Goal: Transaction & Acquisition: Purchase product/service

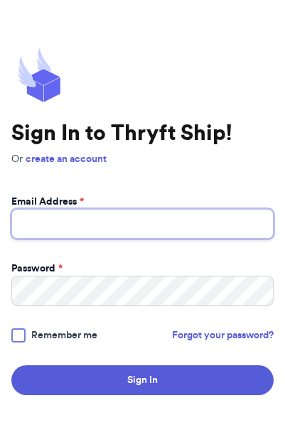
click at [227, 239] on input "Email Address *" at bounding box center [142, 224] width 262 height 30
click at [207, 239] on input "Email Address *" at bounding box center [142, 224] width 262 height 30
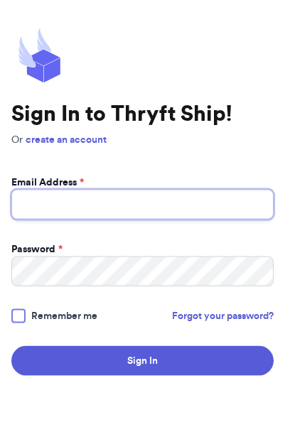
scroll to position [20, 0]
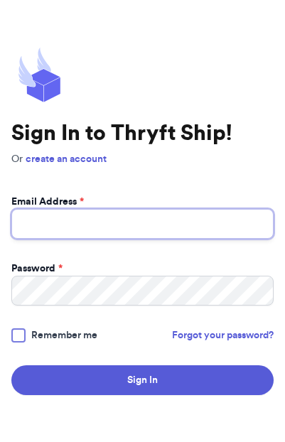
click at [181, 239] on input "Email Address *" at bounding box center [142, 224] width 262 height 30
type input "[EMAIL_ADDRESS][PERSON_NAME][DOMAIN_NAME]"
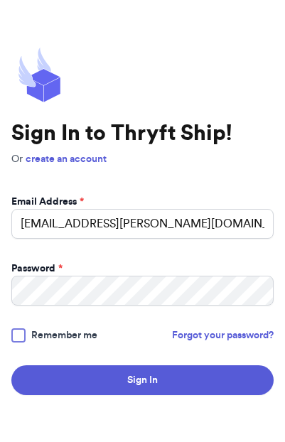
click at [67, 395] on button "Sign In" at bounding box center [142, 380] width 262 height 30
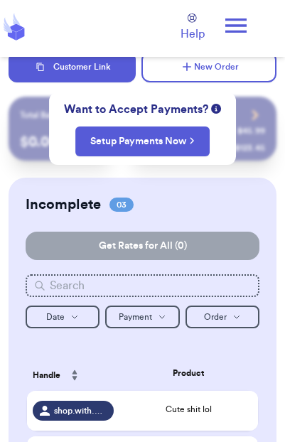
checkbox input "false"
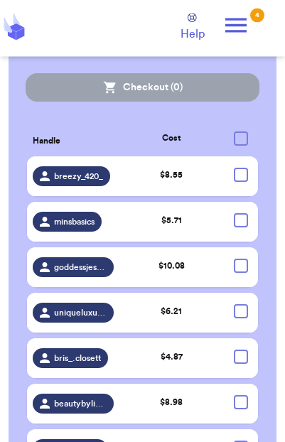
scroll to position [570, 0]
click at [227, 190] on td at bounding box center [240, 176] width 35 height 40
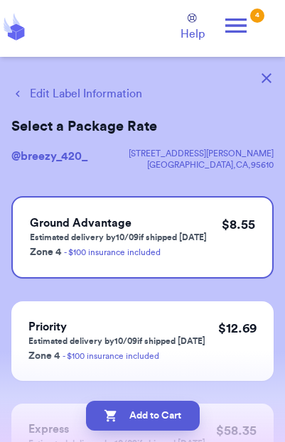
scroll to position [0, 0]
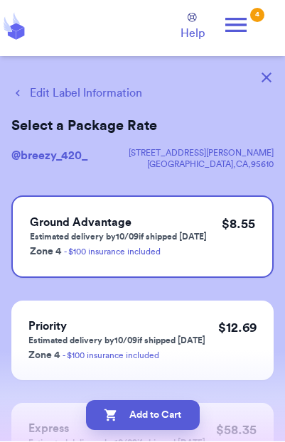
click at [232, 234] on div "$ 8.55" at bounding box center [238, 236] width 33 height 45
click at [266, 90] on button "button" at bounding box center [266, 77] width 31 height 31
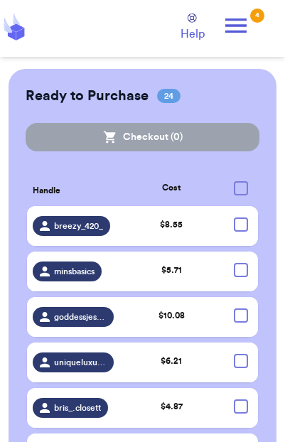
scroll to position [528, 0]
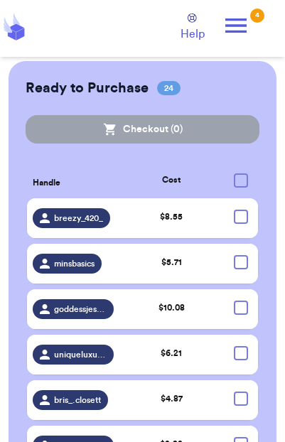
click at [240, 224] on div at bounding box center [241, 216] width 14 height 14
click at [240, 209] on input "checkbox" at bounding box center [240, 209] width 1 height 1
checkbox input "true"
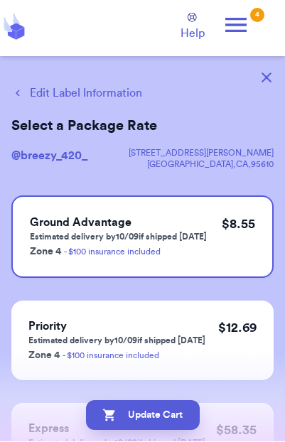
click at [270, 73] on icon "button" at bounding box center [266, 78] width 10 height 10
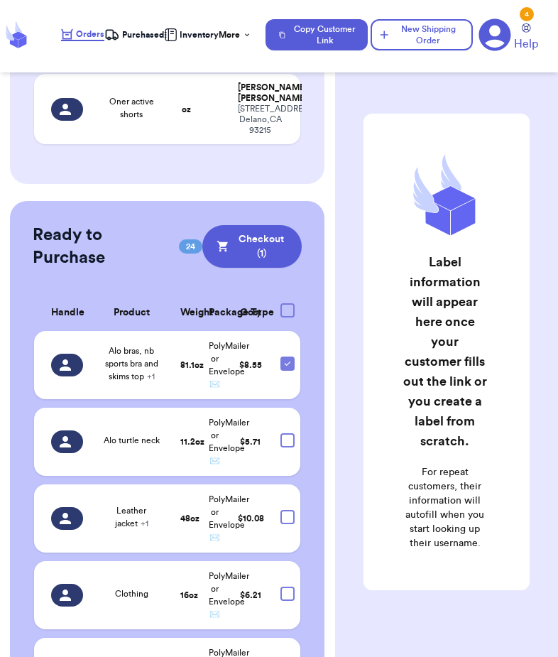
scroll to position [430, 0]
click at [290, 448] on div at bounding box center [288, 441] width 14 height 14
click at [288, 434] on input "checkbox" at bounding box center [287, 433] width 1 height 1
checkbox input "true"
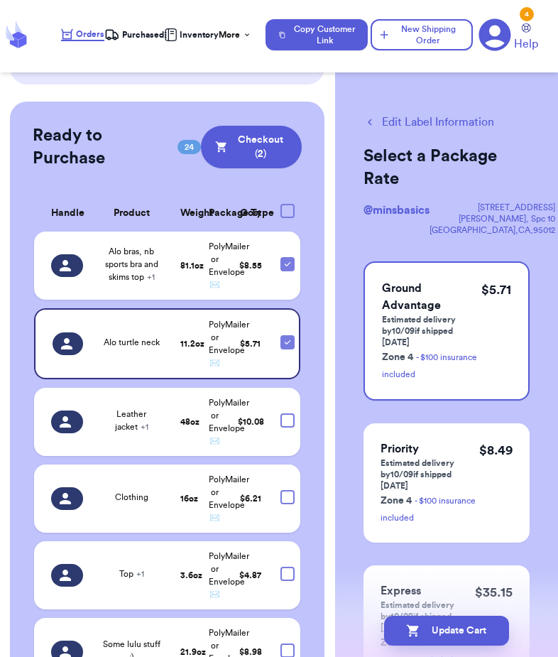
scroll to position [548, 0]
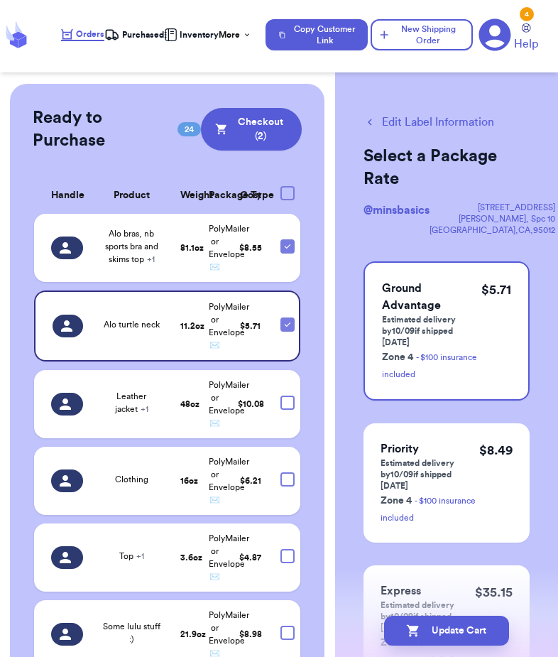
click at [294, 410] on div at bounding box center [288, 403] width 14 height 14
click at [288, 396] on input "checkbox" at bounding box center [287, 395] width 1 height 1
checkbox input "true"
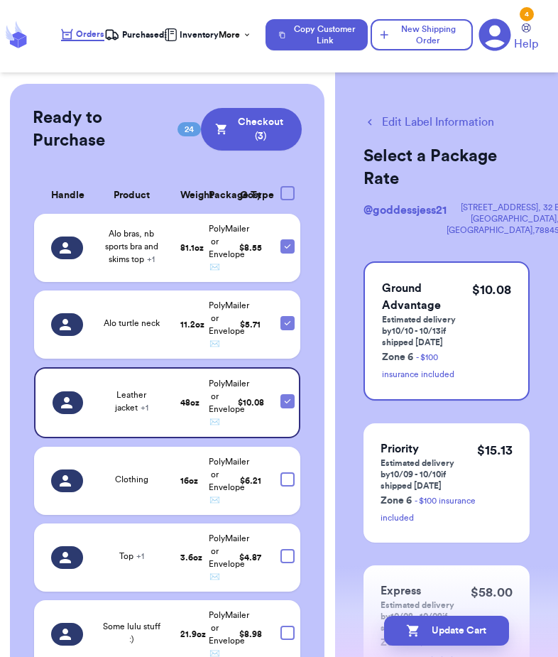
click at [291, 486] on div at bounding box center [288, 479] width 14 height 14
click at [288, 472] on input "checkbox" at bounding box center [287, 472] width 1 height 1
checkbox input "true"
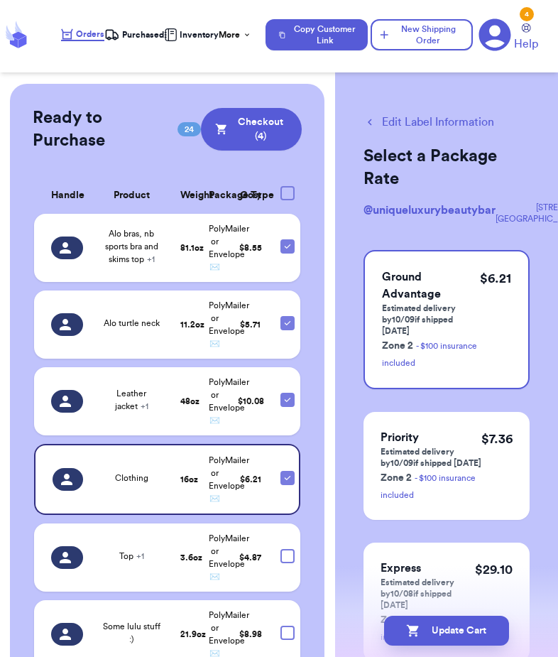
click at [292, 563] on div at bounding box center [288, 556] width 14 height 14
click at [288, 549] on input "checkbox" at bounding box center [287, 548] width 1 height 1
checkbox input "true"
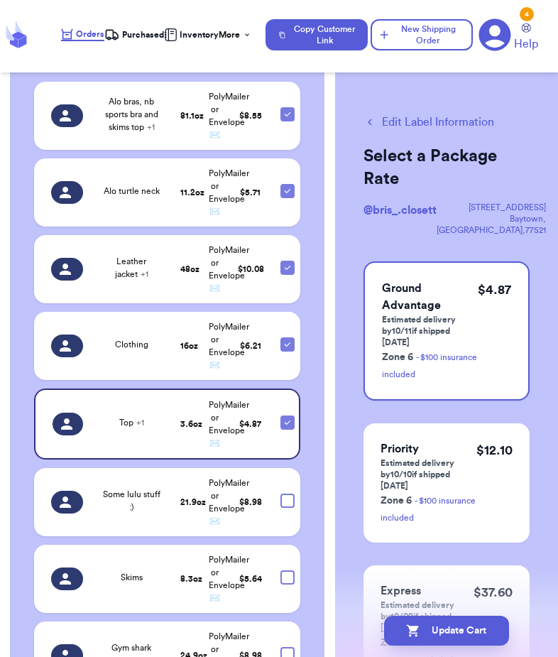
scroll to position [681, 0]
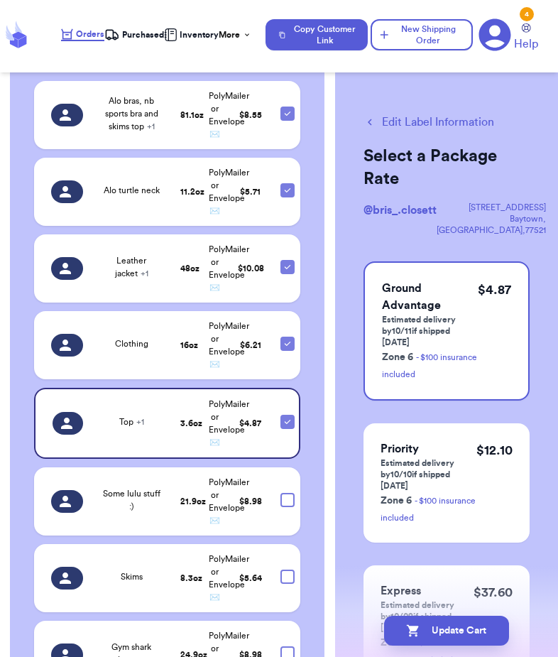
click at [283, 507] on div at bounding box center [288, 500] width 14 height 14
click at [287, 493] on input "checkbox" at bounding box center [287, 492] width 1 height 1
checkbox input "true"
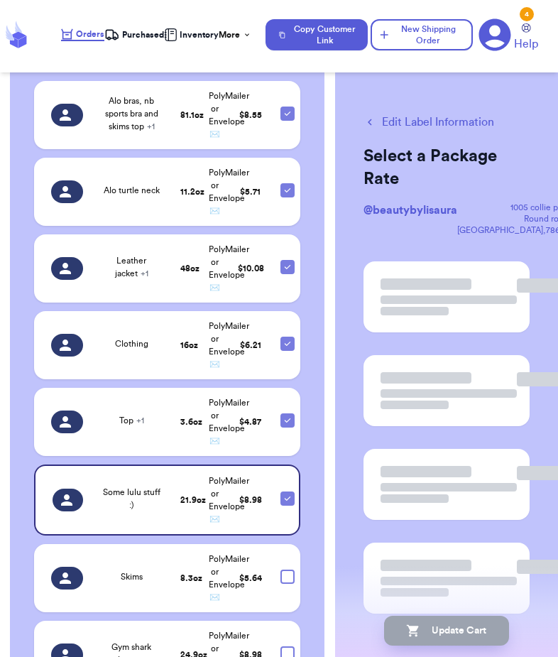
click at [281, 584] on div at bounding box center [288, 577] width 14 height 14
click at [287, 570] on input "checkbox" at bounding box center [287, 569] width 1 height 1
checkbox input "true"
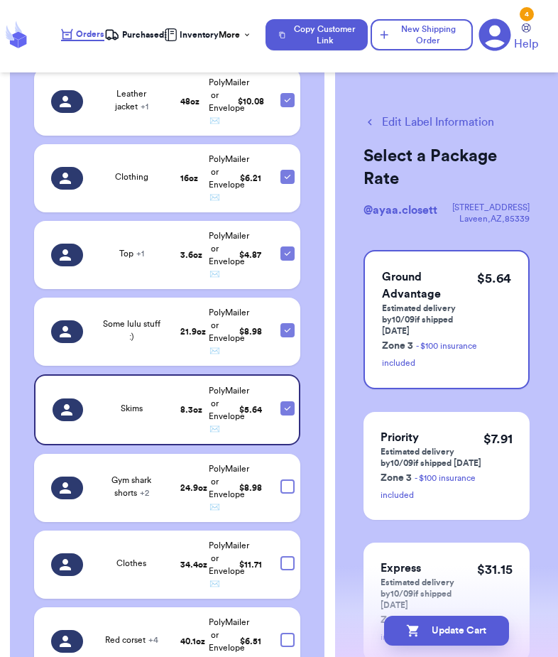
scroll to position [859, 0]
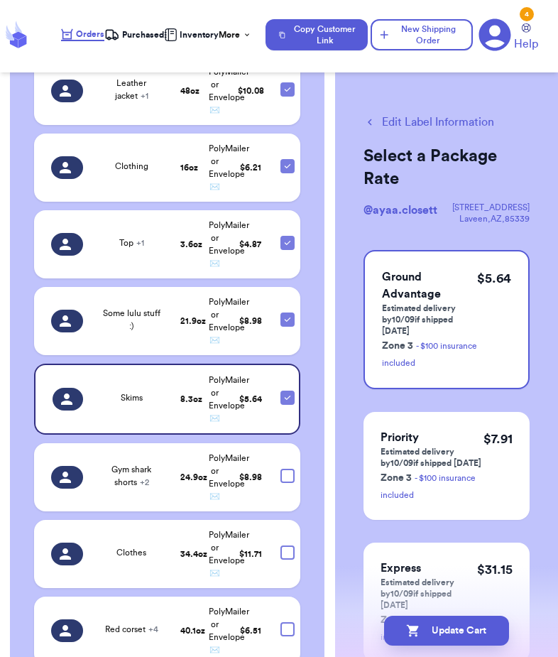
click at [285, 483] on div at bounding box center [288, 476] width 14 height 14
click at [287, 469] on input "checkbox" at bounding box center [287, 468] width 1 height 1
checkbox input "true"
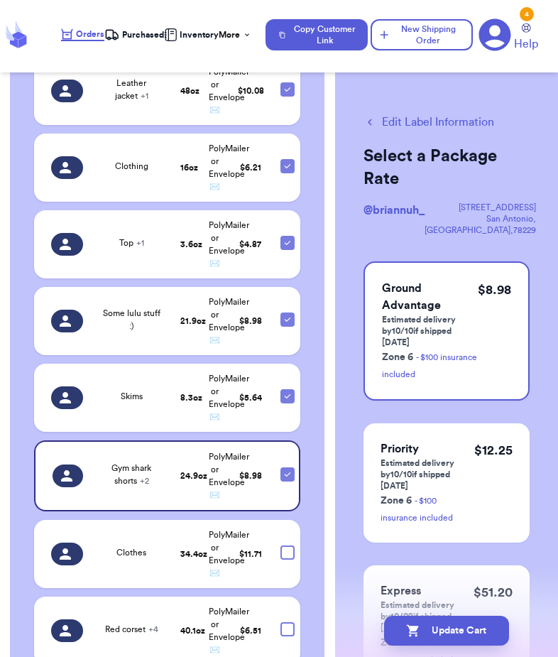
click at [289, 560] on td at bounding box center [286, 554] width 28 height 68
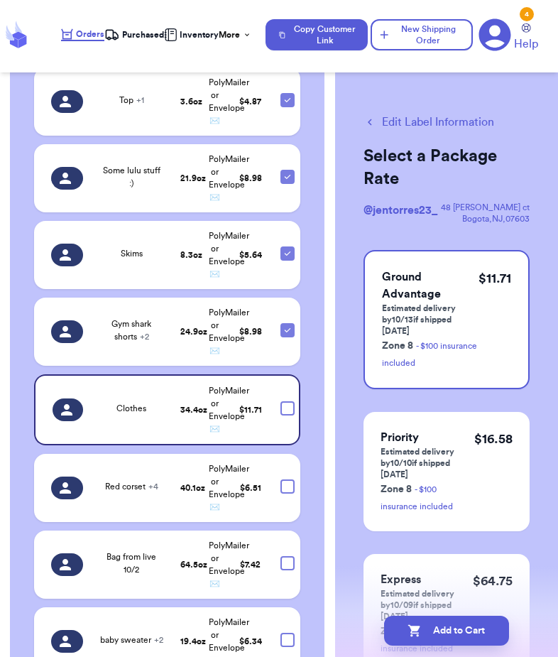
scroll to position [1002, 0]
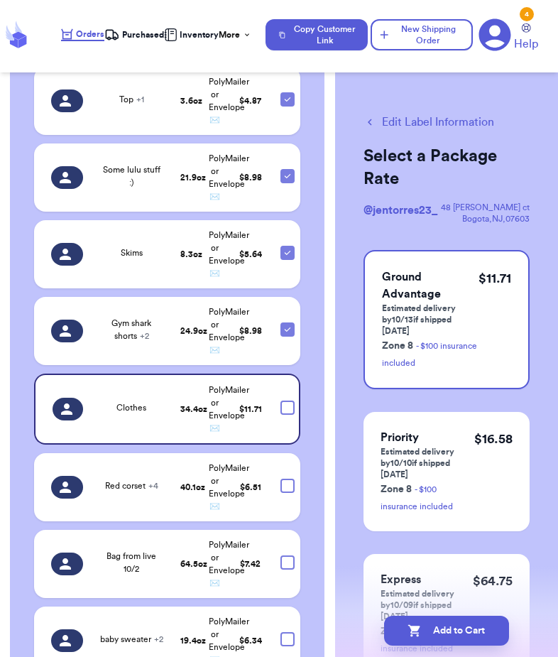
click at [288, 493] on div at bounding box center [288, 486] width 14 height 14
click at [288, 479] on input "checkbox" at bounding box center [287, 478] width 1 height 1
checkbox input "true"
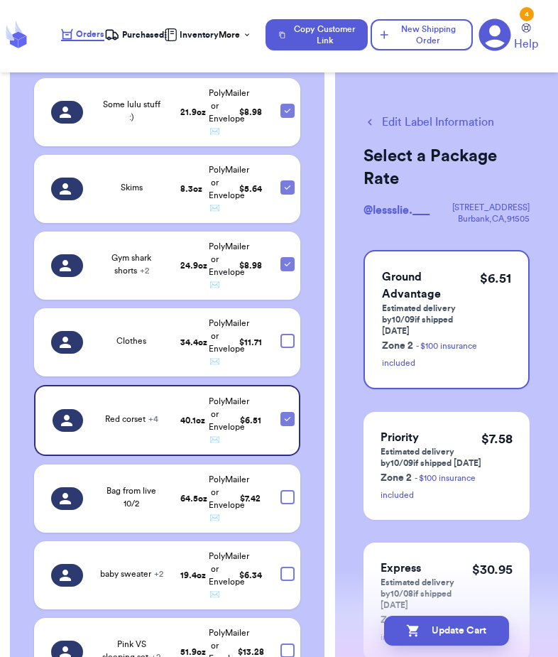
scroll to position [1074, 0]
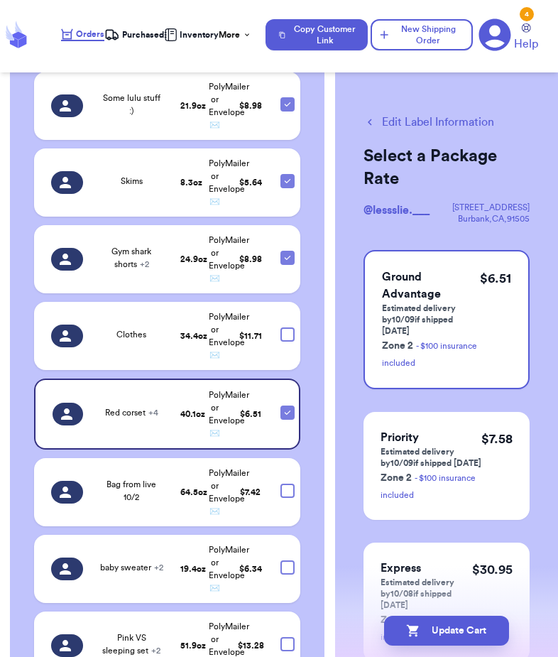
click at [290, 498] on div at bounding box center [288, 491] width 14 height 14
click at [288, 484] on input "checkbox" at bounding box center [287, 483] width 1 height 1
checkbox input "true"
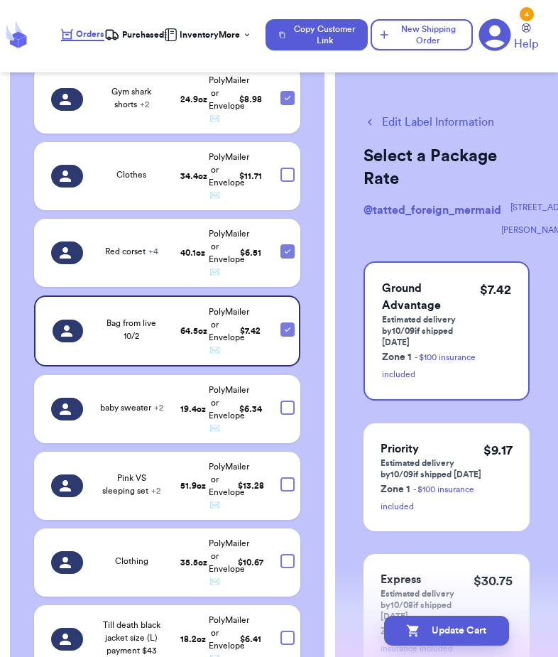
scroll to position [1231, 0]
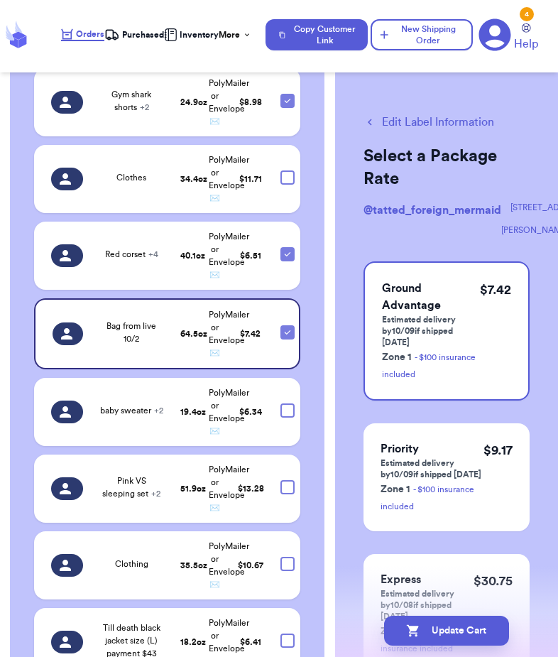
click at [277, 438] on td at bounding box center [286, 412] width 28 height 68
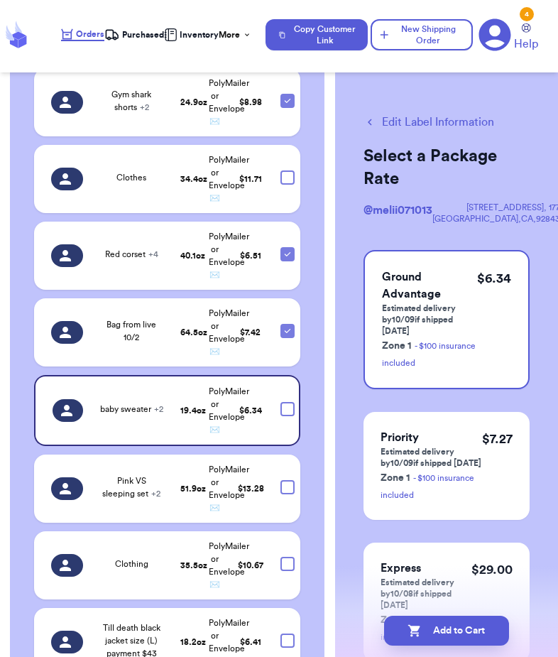
click at [285, 494] on div at bounding box center [288, 487] width 14 height 14
click at [287, 480] on input "checkbox" at bounding box center [287, 479] width 1 height 1
checkbox input "true"
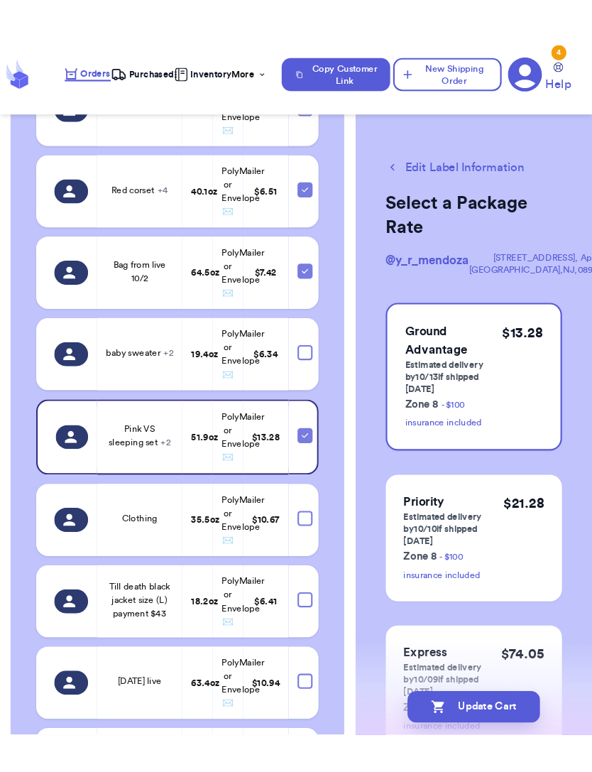
scroll to position [1363, 0]
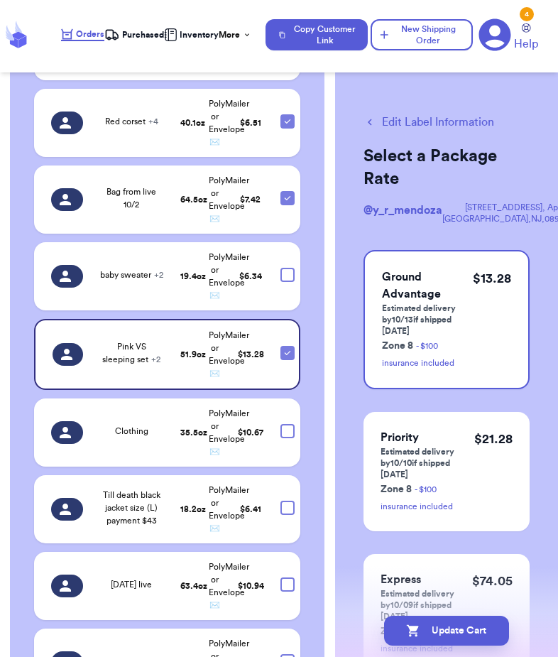
click at [290, 438] on div at bounding box center [288, 431] width 14 height 14
click at [288, 424] on input "checkbox" at bounding box center [287, 423] width 1 height 1
checkbox input "true"
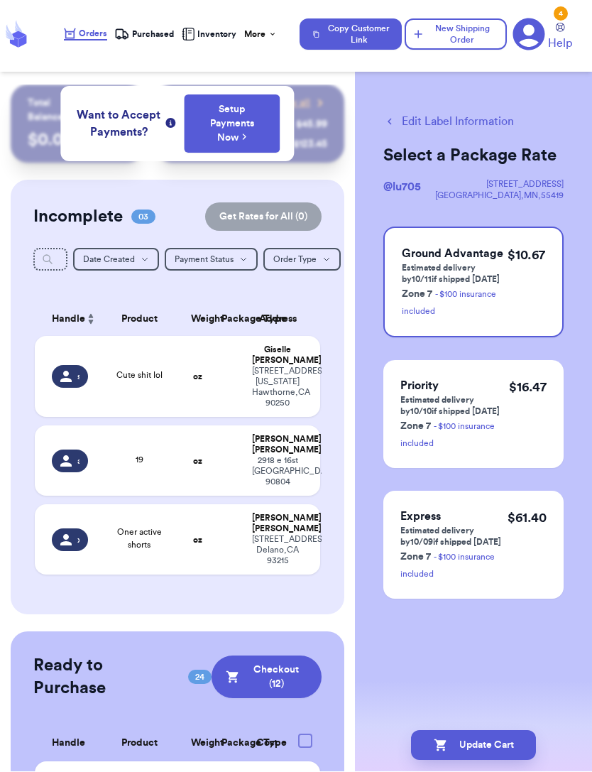
scroll to position [0, 0]
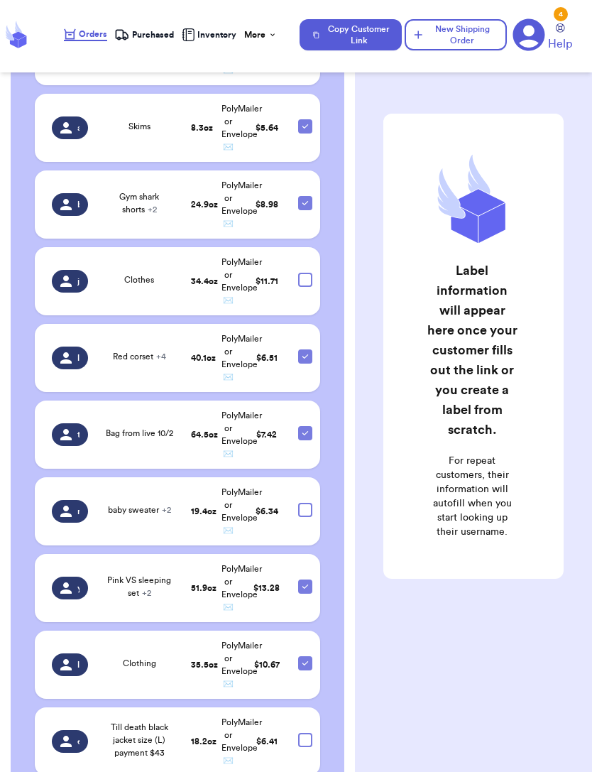
scroll to position [1127, 0]
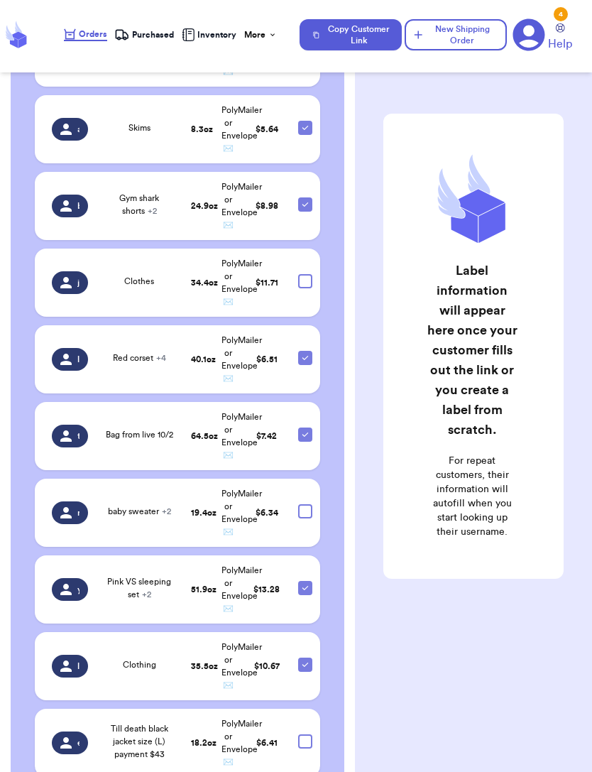
click at [310, 274] on div at bounding box center [305, 281] width 14 height 14
click at [305, 273] on input "checkbox" at bounding box center [305, 273] width 1 height 1
checkbox input "true"
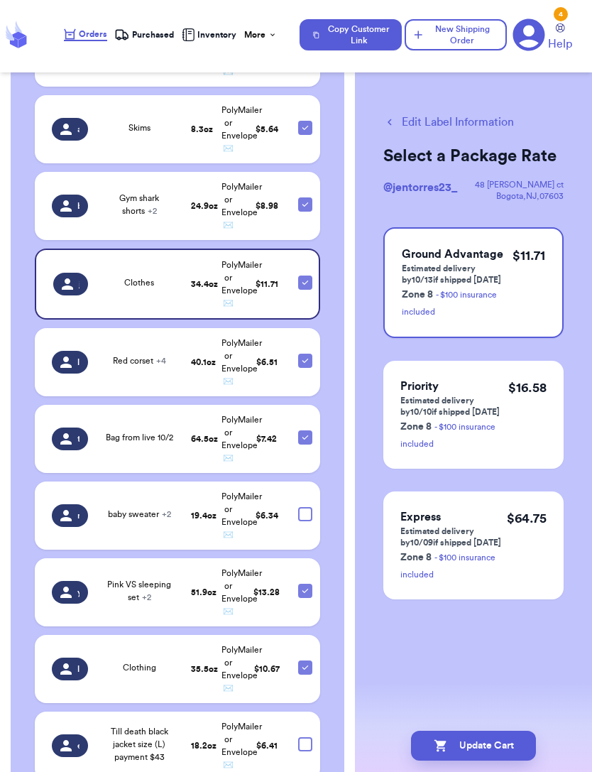
click at [305, 516] on div at bounding box center [305, 514] width 14 height 14
click at [305, 507] on input "checkbox" at bounding box center [305, 506] width 1 height 1
checkbox input "true"
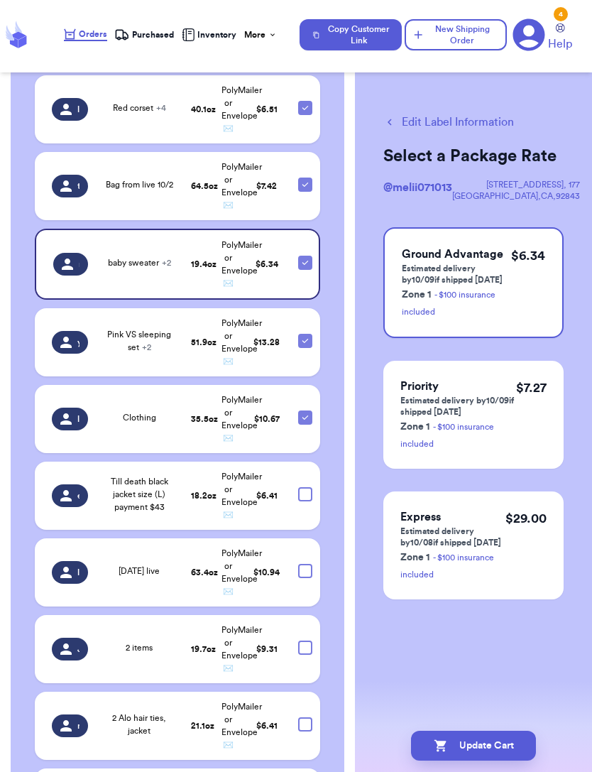
scroll to position [1383, 0]
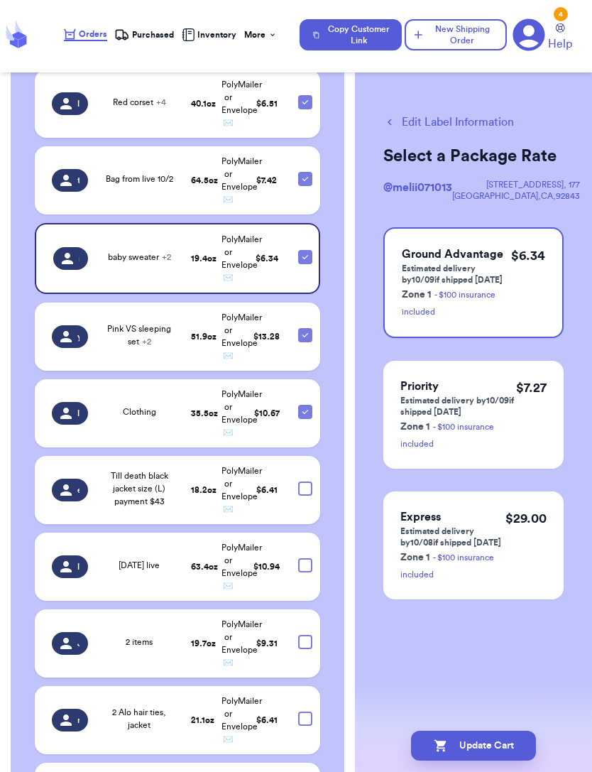
click at [310, 491] on div at bounding box center [305, 488] width 14 height 14
click at [305, 481] on input "checkbox" at bounding box center [305, 481] width 1 height 1
checkbox input "true"
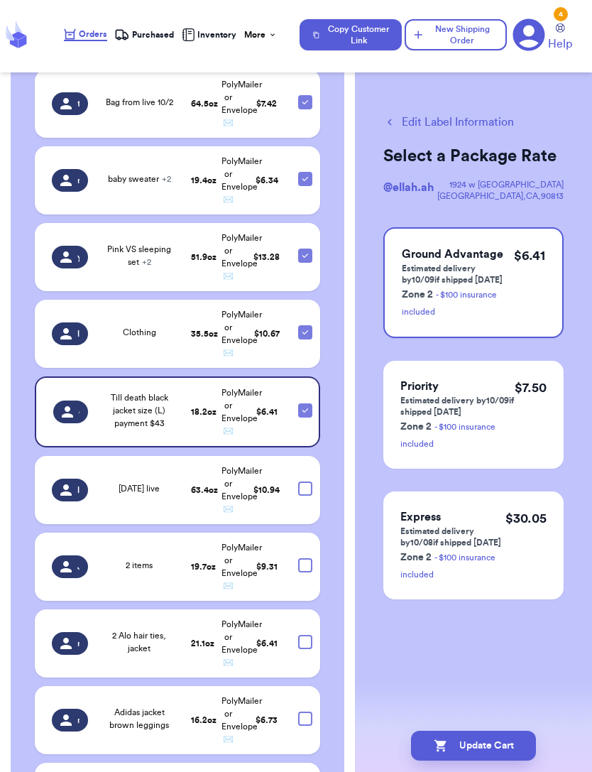
scroll to position [1474, 0]
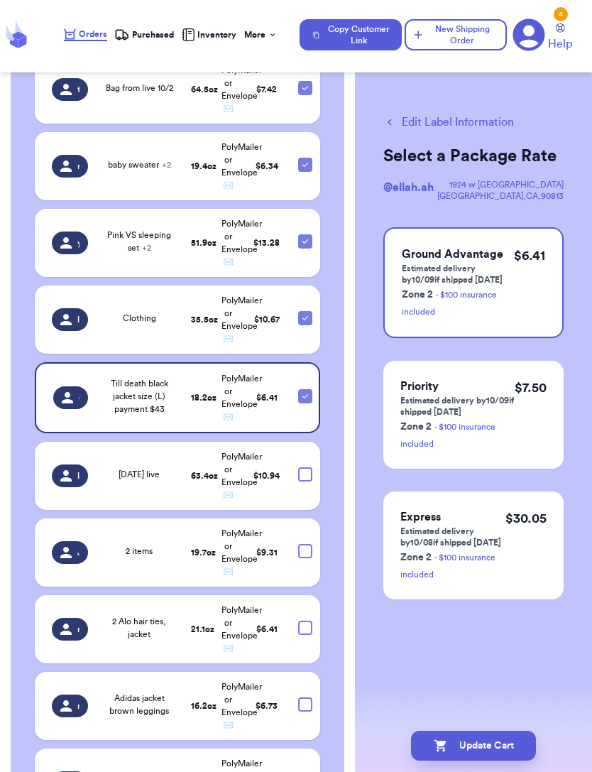
click at [303, 477] on div at bounding box center [305, 474] width 14 height 14
click at [305, 467] on input "checkbox" at bounding box center [305, 467] width 1 height 1
checkbox input "true"
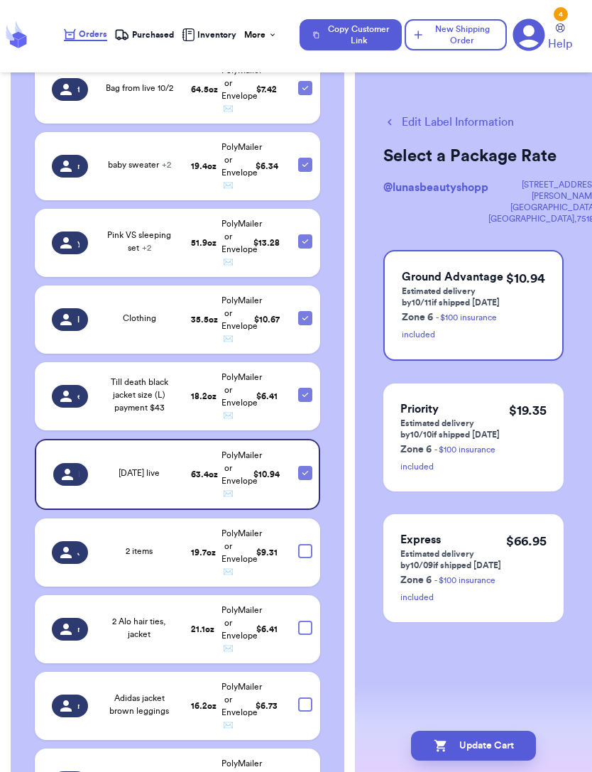
click at [301, 561] on td at bounding box center [305, 552] width 31 height 68
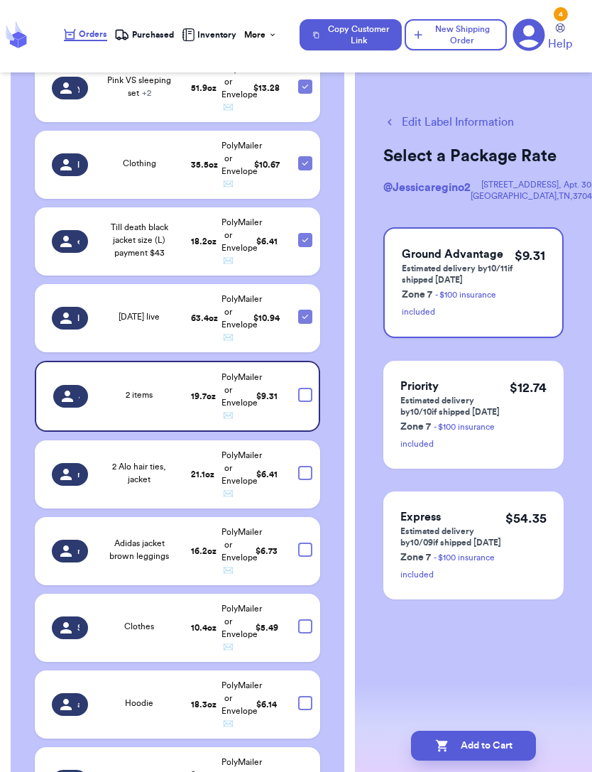
scroll to position [1628, 0]
click at [299, 472] on div at bounding box center [305, 474] width 14 height 14
click at [305, 467] on input "checkbox" at bounding box center [305, 466] width 1 height 1
checkbox input "true"
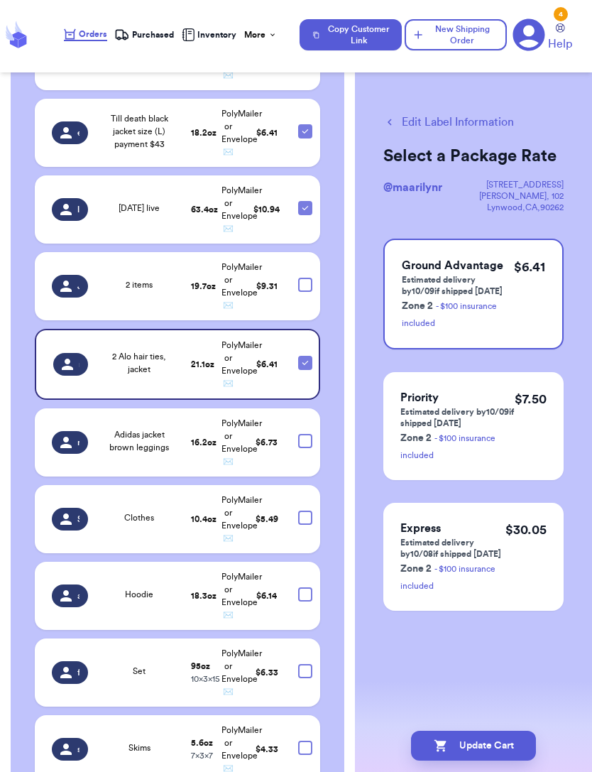
scroll to position [1721, 0]
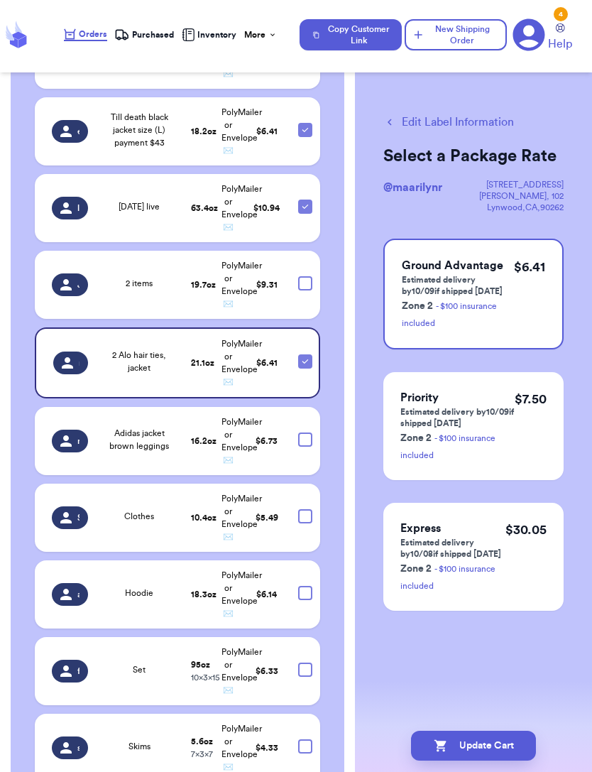
click at [298, 449] on td at bounding box center [305, 441] width 31 height 68
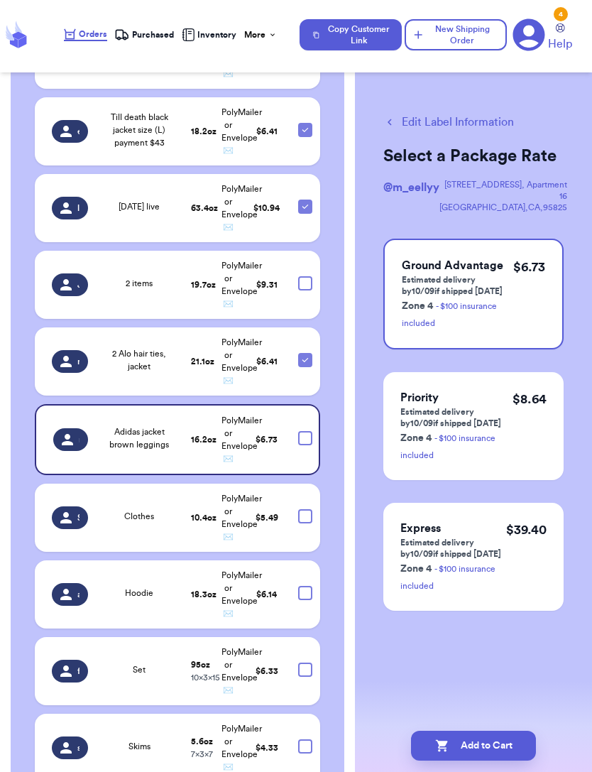
click at [298, 517] on div at bounding box center [305, 516] width 14 height 14
click at [305, 509] on input "checkbox" at bounding box center [305, 508] width 1 height 1
checkbox input "true"
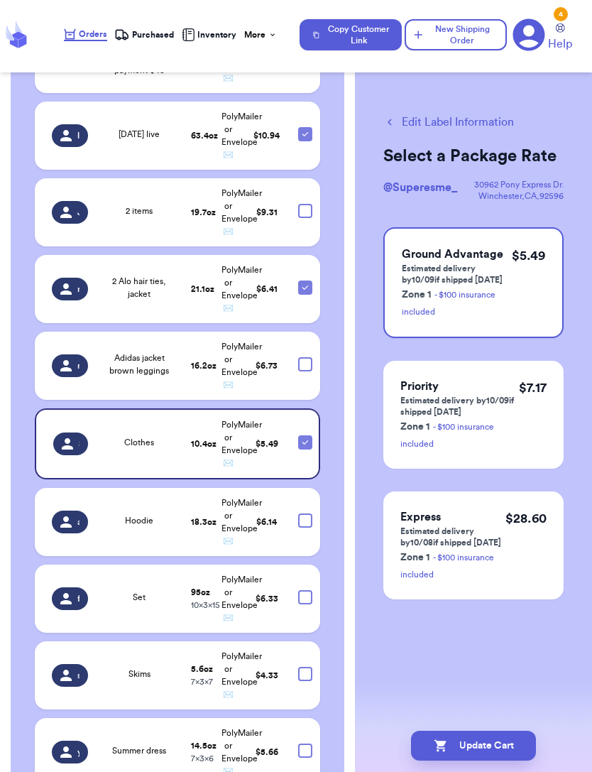
scroll to position [1824, 0]
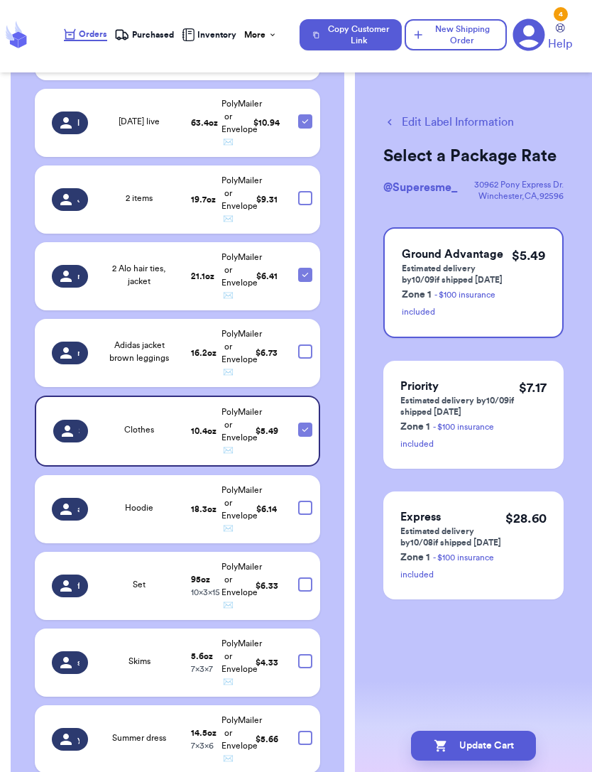
click at [301, 504] on div at bounding box center [305, 508] width 14 height 14
click at [305, 501] on input "checkbox" at bounding box center [305, 500] width 1 height 1
checkbox input "true"
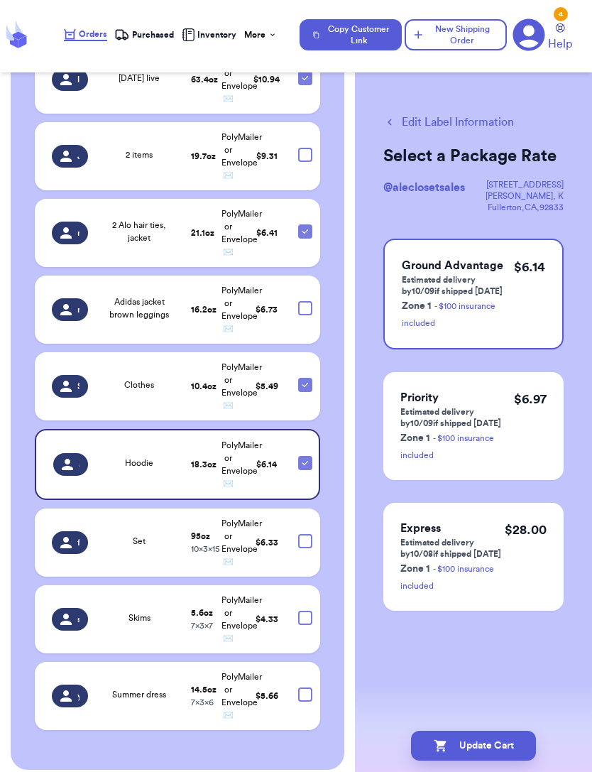
scroll to position [1869, 0]
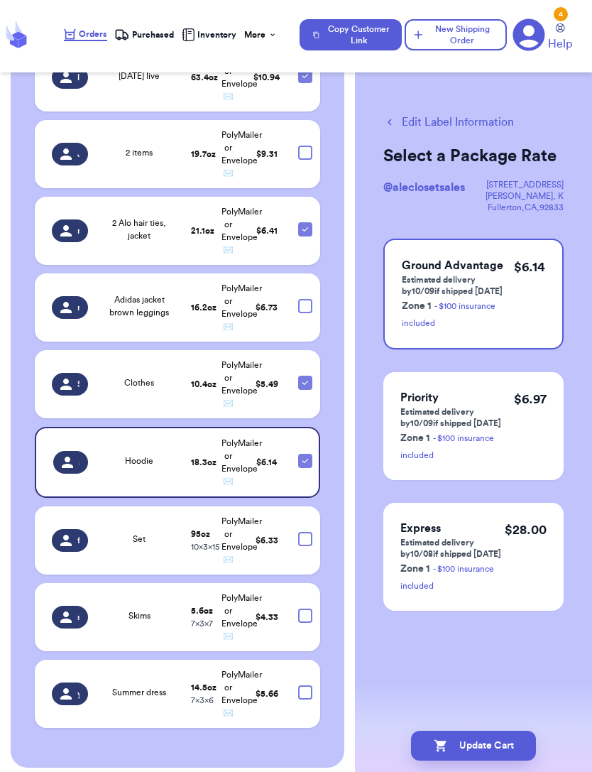
click at [311, 546] on div at bounding box center [305, 539] width 14 height 14
click at [305, 532] on input "checkbox" at bounding box center [305, 531] width 1 height 1
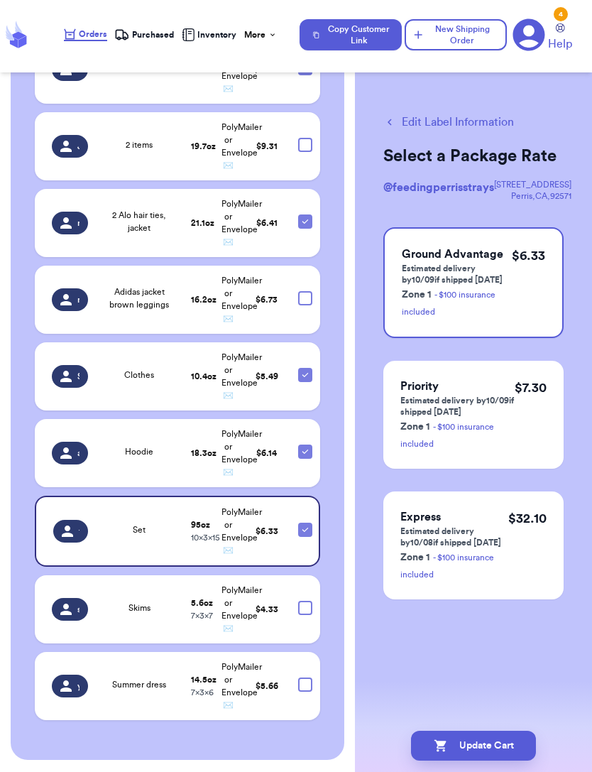
scroll to position [1876, 0]
click at [305, 538] on div at bounding box center [305, 530] width 14 height 14
click at [305, 523] on input "checkbox" at bounding box center [305, 523] width 1 height 1
checkbox input "false"
click at [310, 303] on div at bounding box center [305, 299] width 14 height 14
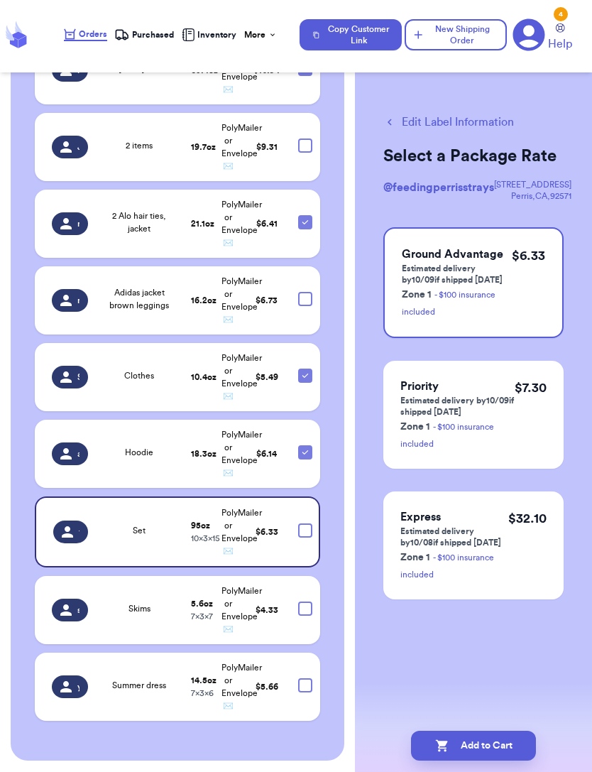
click at [305, 292] on input "checkbox" at bounding box center [305, 291] width 1 height 1
checkbox input "true"
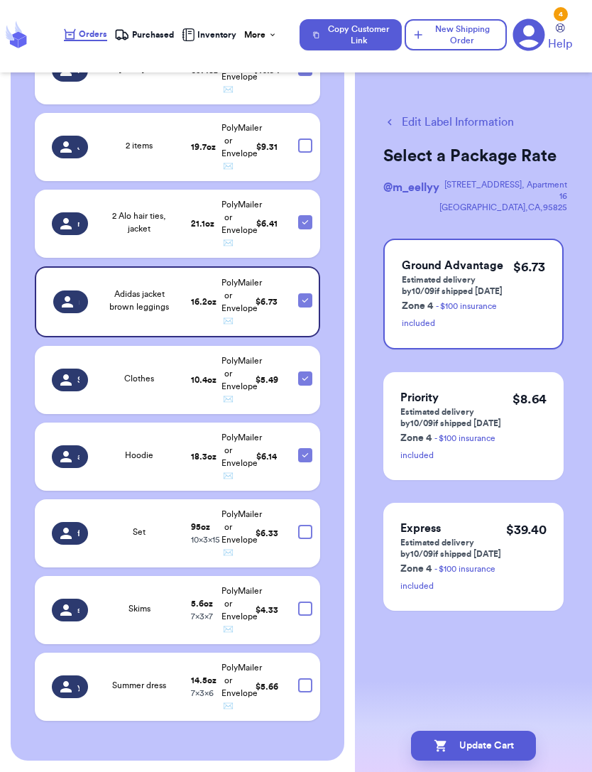
click at [310, 142] on div at bounding box center [305, 145] width 14 height 14
click at [305, 138] on input "checkbox" at bounding box center [305, 138] width 1 height 1
checkbox input "true"
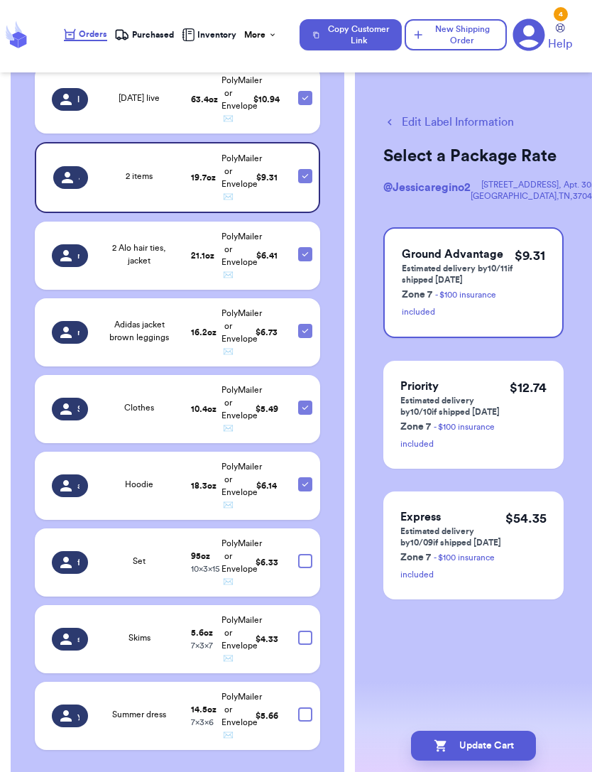
scroll to position [1853, 0]
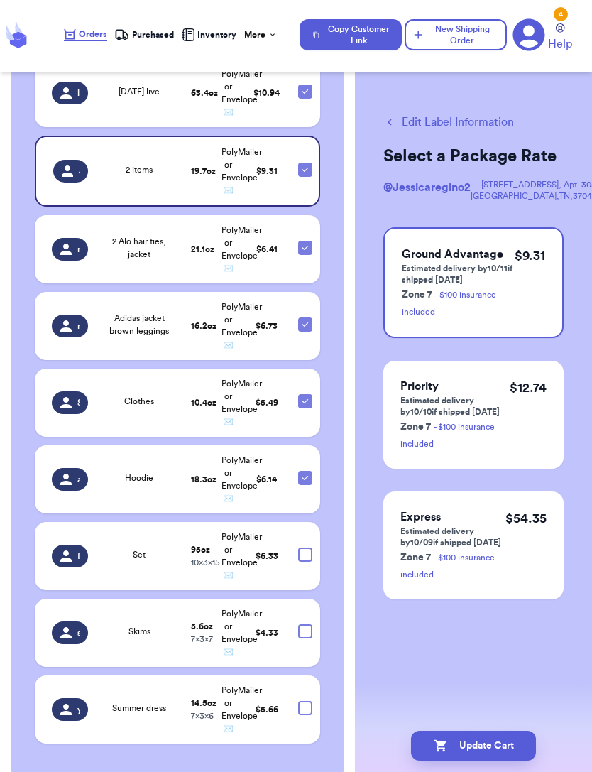
click at [306, 471] on div at bounding box center [305, 478] width 14 height 14
click at [305, 470] on input "checkbox" at bounding box center [305, 470] width 1 height 1
checkbox input "false"
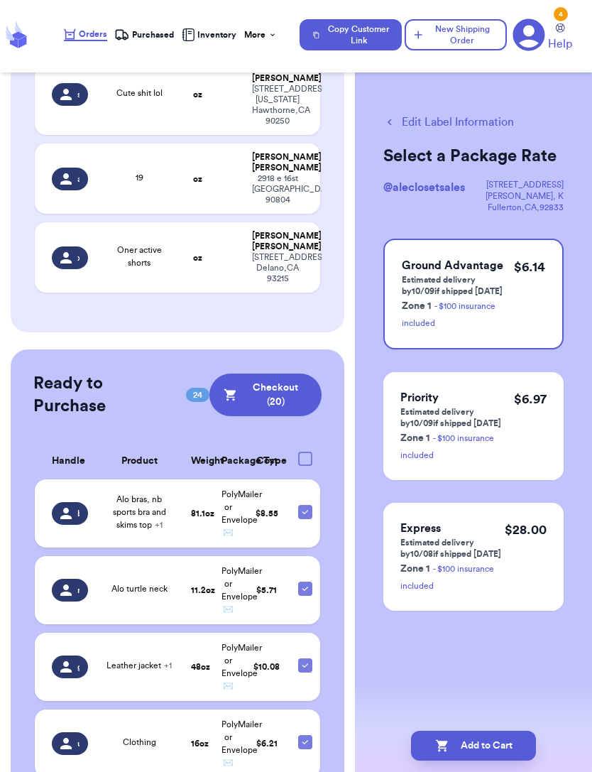
scroll to position [286, 0]
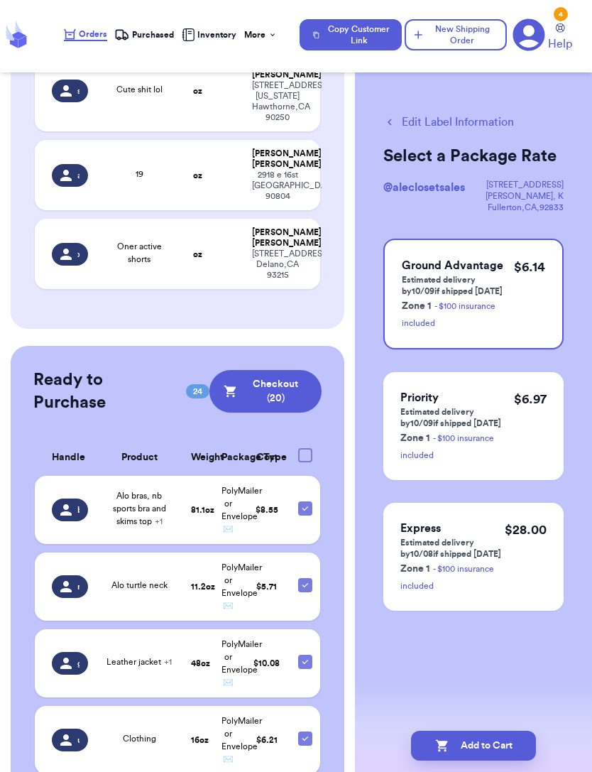
click at [273, 401] on button "Checkout ( 20 )" at bounding box center [265, 391] width 112 height 43
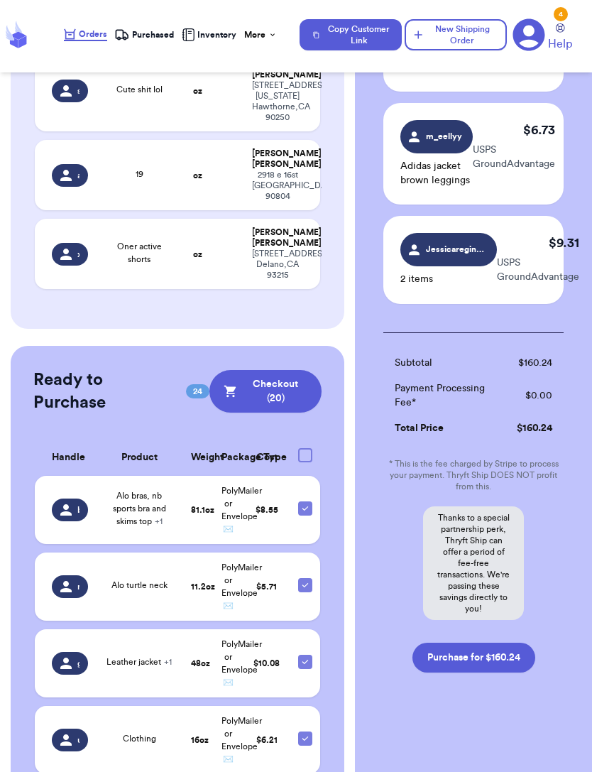
scroll to position [1959, 0]
click at [488, 656] on button "Purchase for $160.24" at bounding box center [474, 658] width 123 height 30
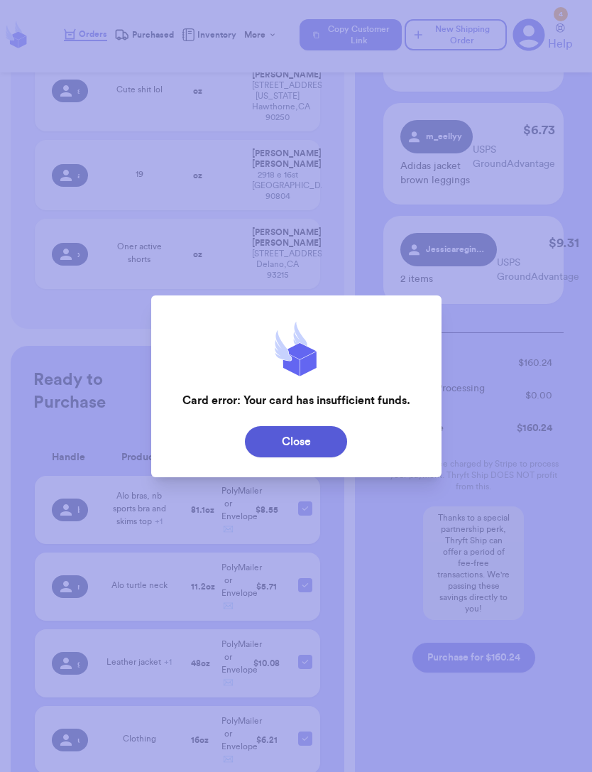
click at [204, 396] on div "Card error: Your card has insufficient funds." at bounding box center [297, 400] width 228 height 17
click at [300, 442] on button "Close" at bounding box center [296, 441] width 102 height 31
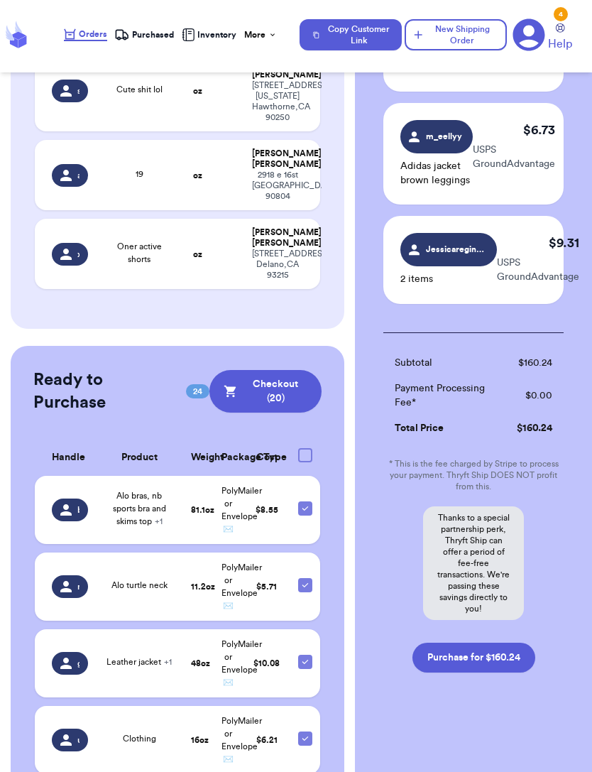
click at [451, 651] on button "Purchase for $160.24" at bounding box center [474, 658] width 123 height 30
checkbox input "false"
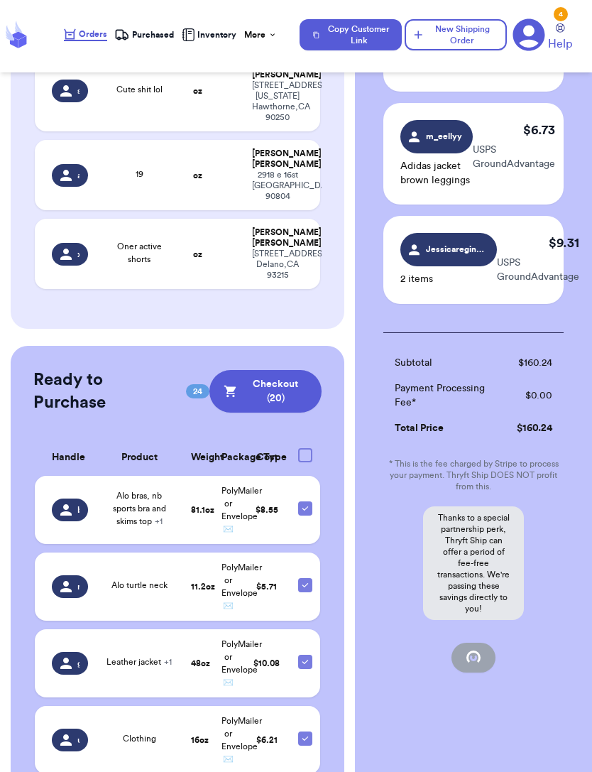
checkbox input "false"
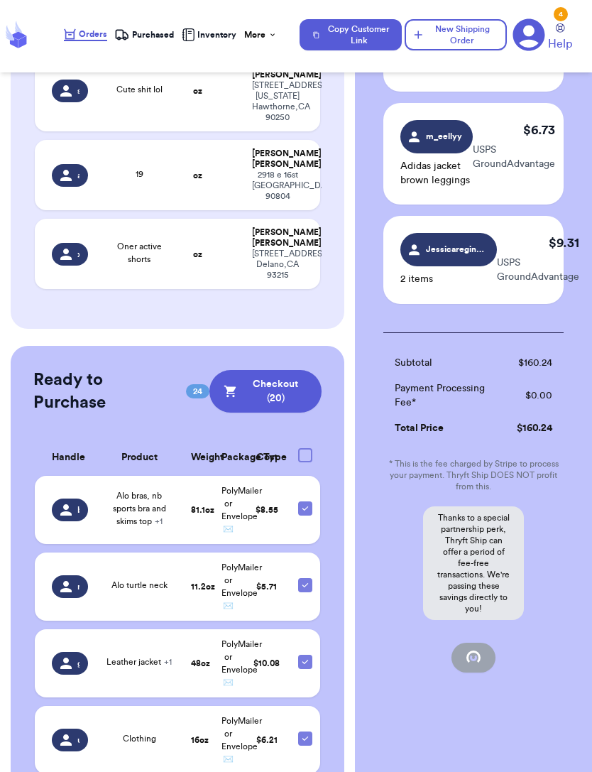
checkbox input "false"
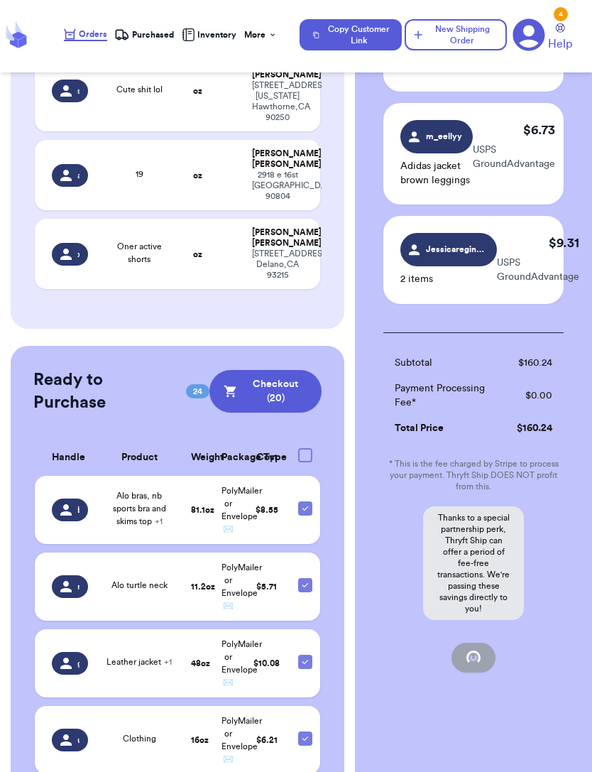
checkbox input "false"
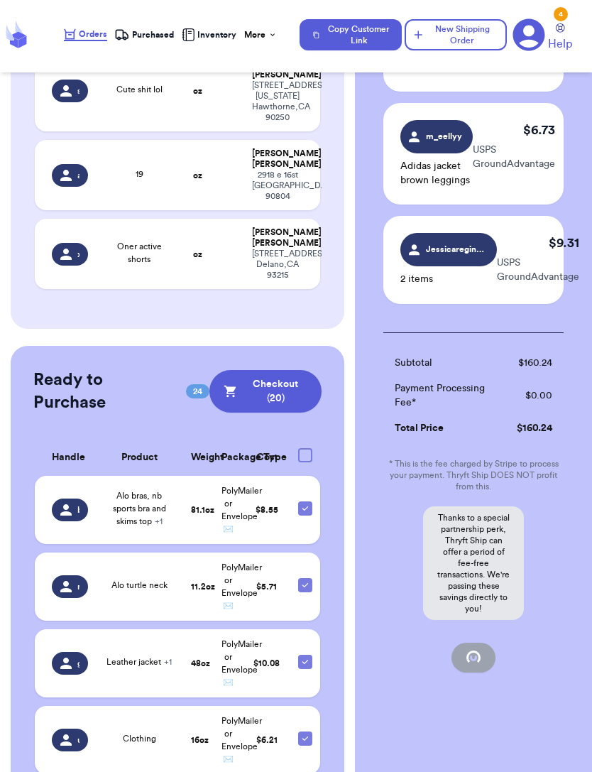
checkbox input "false"
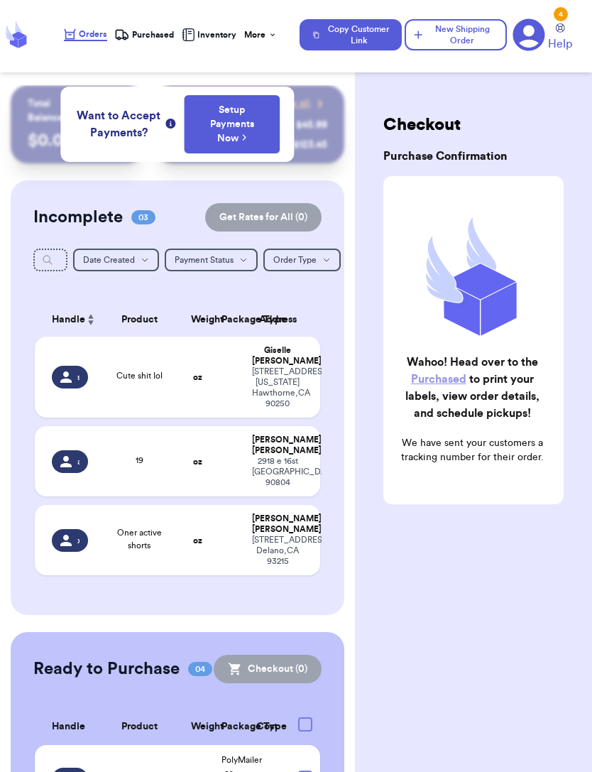
scroll to position [0, 0]
click at [145, 31] on span "Purchased" at bounding box center [153, 34] width 42 height 11
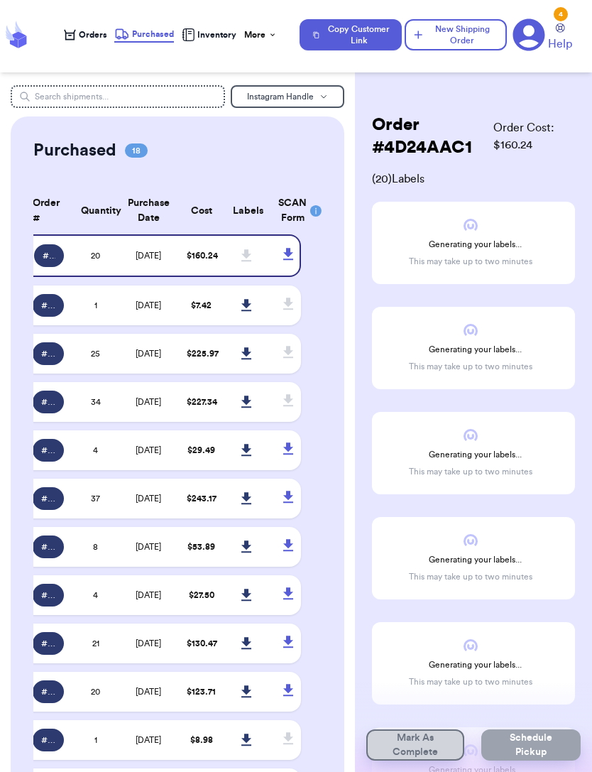
scroll to position [0, 19]
click at [249, 262] on icon at bounding box center [246, 255] width 11 height 13
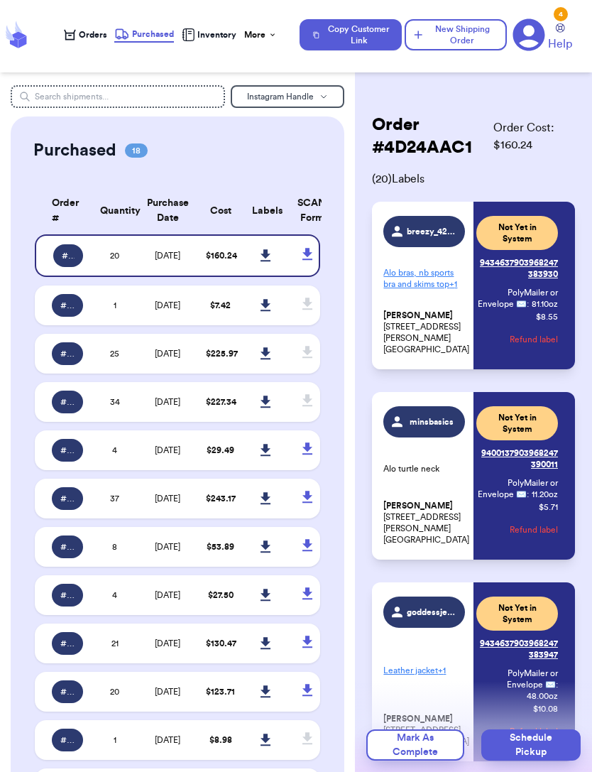
click at [266, 262] on icon at bounding box center [266, 255] width 11 height 13
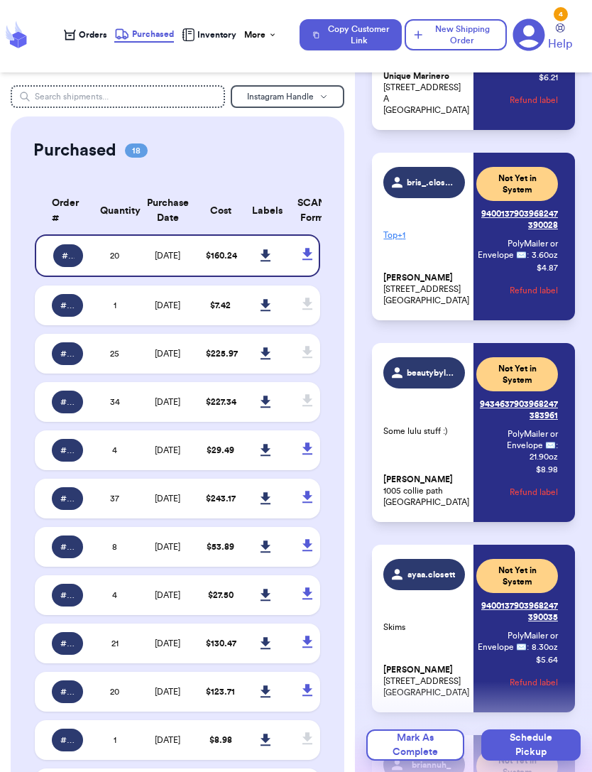
scroll to position [840, 0]
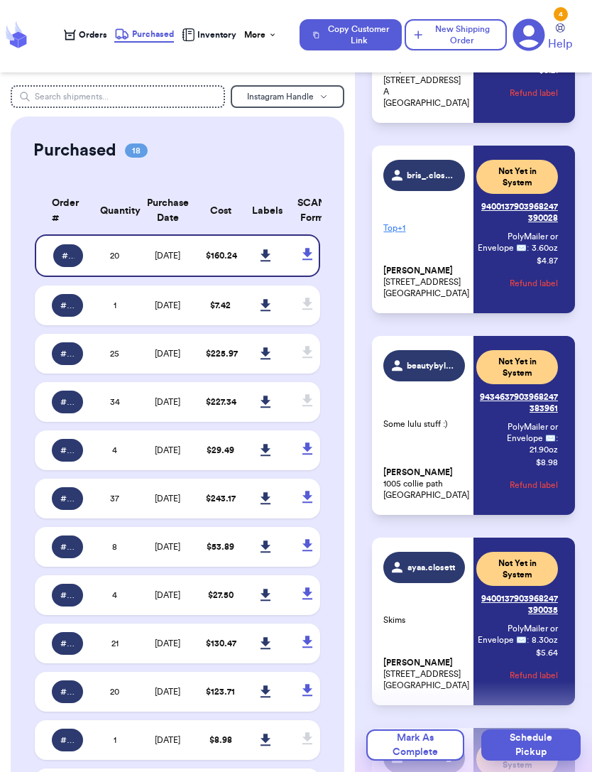
click at [432, 430] on p "Some lulu stuff :)" at bounding box center [424, 423] width 82 height 11
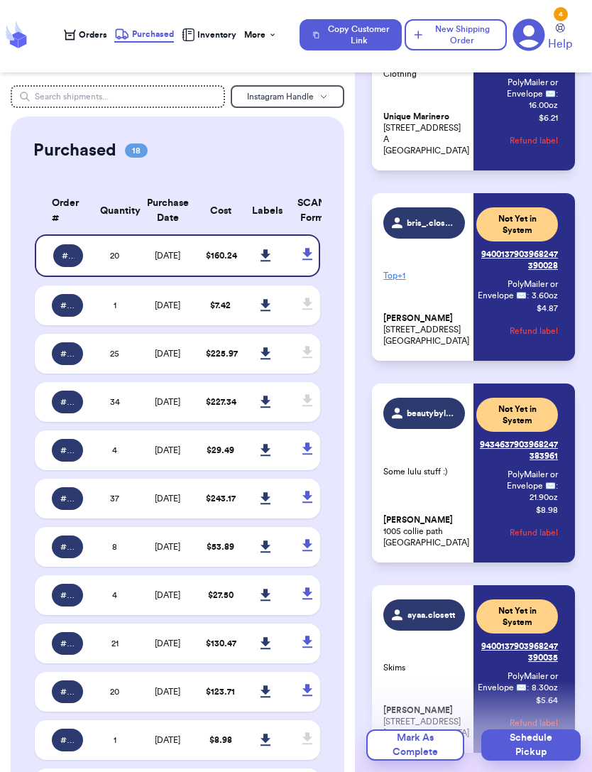
scroll to position [790, 0]
